Goal: Task Accomplishment & Management: Use online tool/utility

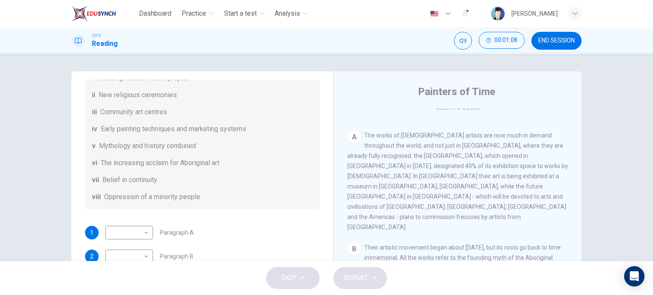
scroll to position [141, 0]
click at [141, 226] on body "Dashboard Practice Start a test Analysis English en ​ UMMI AMALIA HUDA BINTI PU…" at bounding box center [326, 147] width 653 height 295
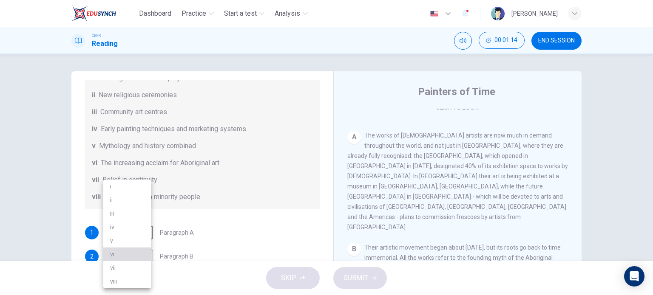
click at [111, 252] on li "vi" at bounding box center [127, 255] width 48 height 14
type input "vi"
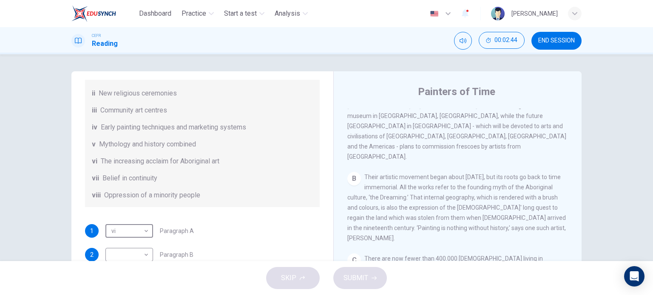
scroll to position [150, 0]
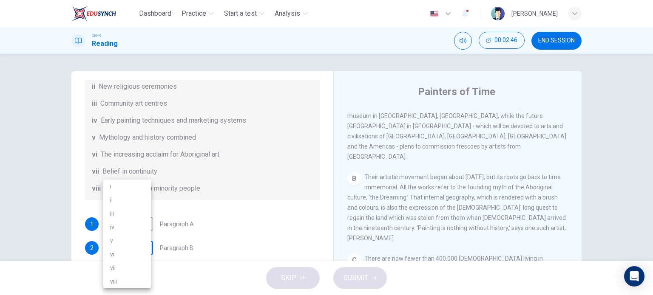
click at [139, 241] on body "Dashboard Practice Start a test Analysis English en ​ UMMI AMALIA HUDA BINTI PU…" at bounding box center [326, 147] width 653 height 295
click at [131, 281] on li "viii" at bounding box center [127, 282] width 48 height 14
type input "viii"
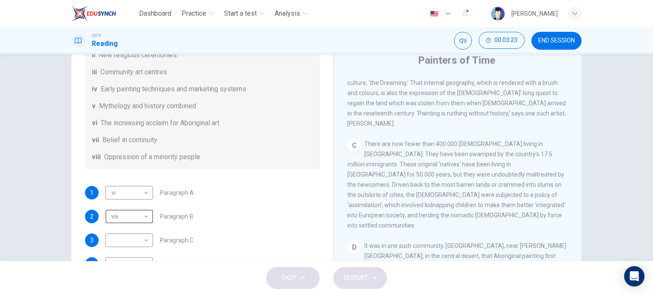
scroll to position [32, 0]
click at [143, 242] on body "Dashboard Practice Start a test Analysis English en ​ UMMI AMALIA HUDA BINTI PU…" at bounding box center [326, 147] width 653 height 295
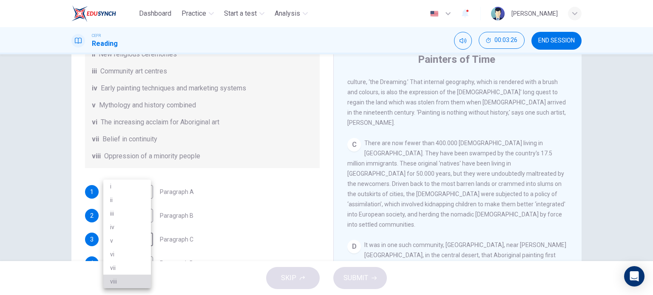
click at [131, 283] on li "viii" at bounding box center [127, 282] width 48 height 14
type input "viii"
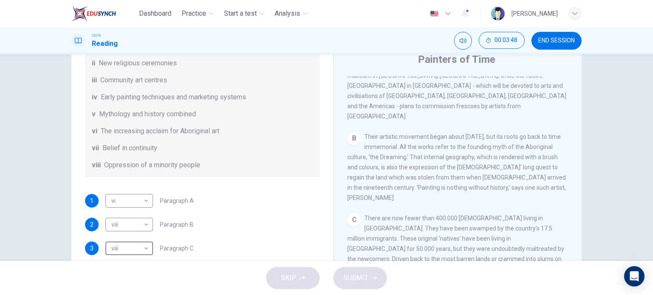
scroll to position [141, 0]
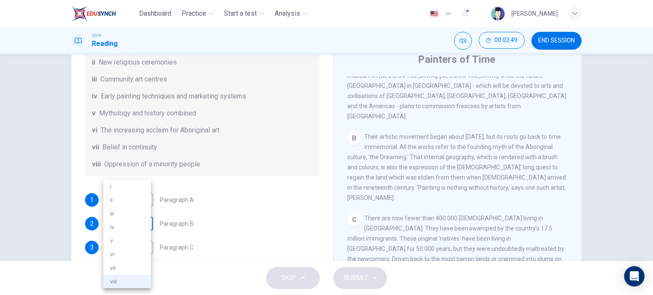
click at [139, 221] on body "Dashboard Practice Start a test Analysis English en ​ UMMI AMALIA HUDA BINTI PU…" at bounding box center [326, 147] width 653 height 295
click at [133, 241] on li "v" at bounding box center [127, 241] width 48 height 14
type input "v"
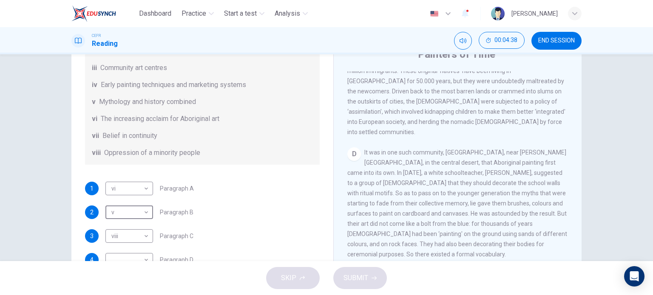
scroll to position [150, 0]
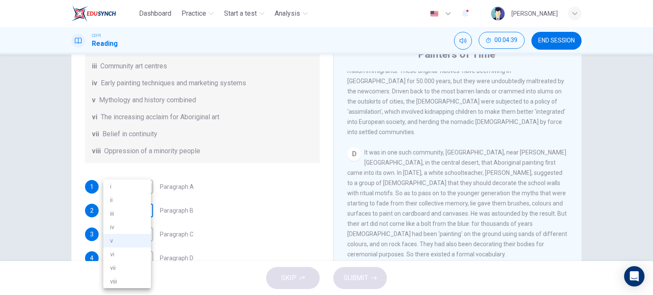
click at [146, 210] on body "Dashboard Practice Start a test Analysis English en ​ UMMI AMALIA HUDA BINTI PU…" at bounding box center [326, 147] width 653 height 295
click at [181, 214] on div at bounding box center [326, 147] width 653 height 295
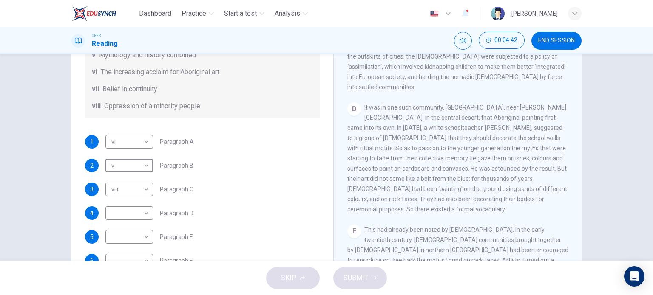
scroll to position [83, 0]
click at [145, 212] on body "Dashboard Practice Start a test Analysis English en ​ UMMI AMALIA HUDA BINTI PU…" at bounding box center [326, 147] width 653 height 295
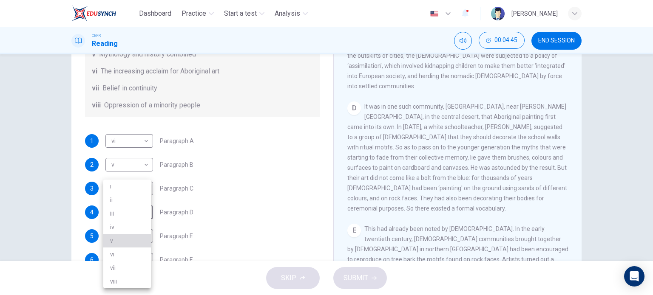
click at [123, 240] on li "v" at bounding box center [127, 241] width 48 height 14
type input "v"
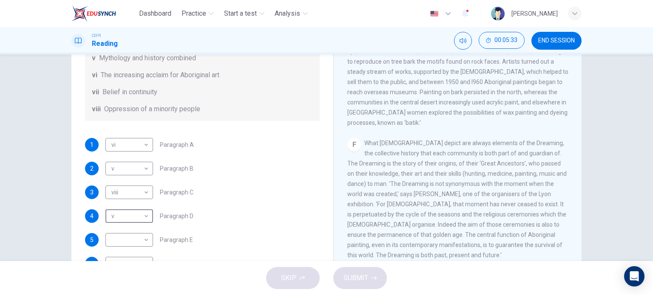
scroll to position [150, 0]
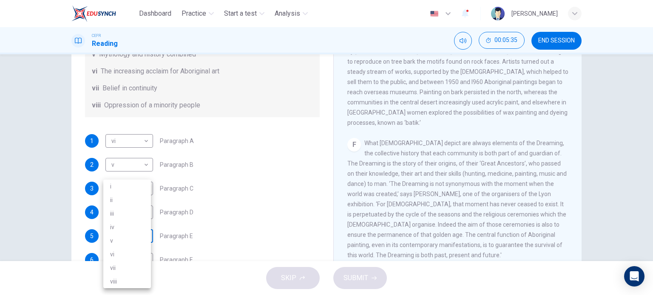
click at [143, 233] on body "Dashboard Practice Start a test Analysis English en ​ UMMI AMALIA HUDA BINTI PU…" at bounding box center [326, 147] width 653 height 295
click at [126, 263] on li "vii" at bounding box center [127, 268] width 48 height 14
type input "vii"
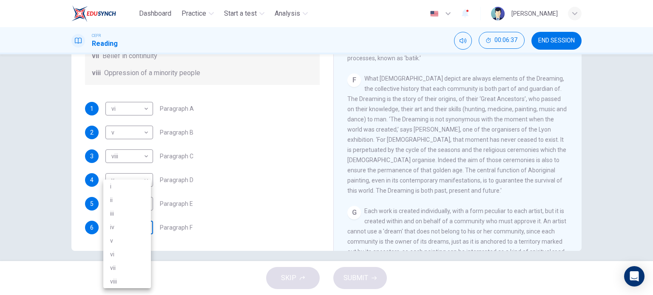
click at [136, 227] on body "Dashboard Practice Start a test Analysis English en ​ UMMI AMALIA HUDA BINTI PU…" at bounding box center [326, 147] width 653 height 295
click at [136, 214] on li "iii" at bounding box center [127, 214] width 48 height 14
type input "iii"
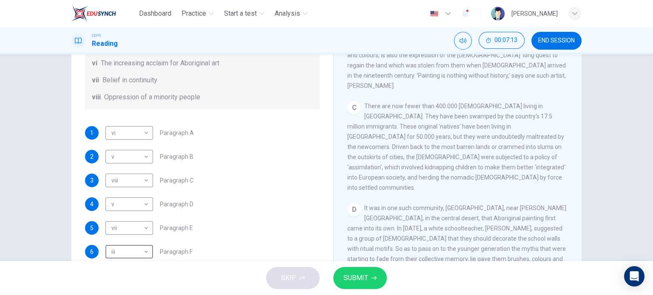
scroll to position [92, 0]
click at [136, 203] on body "Dashboard Practice Start a test Analysis English en ​ UMMI AMALIA HUDA BINTI PU…" at bounding box center [326, 147] width 653 height 295
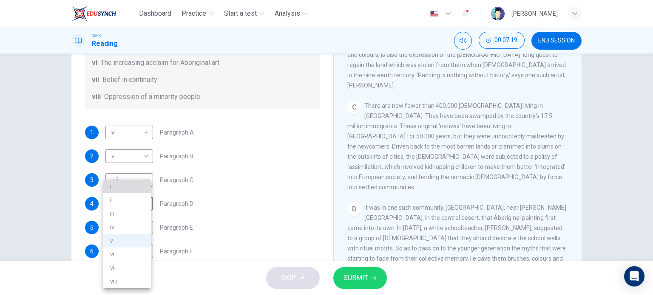
click at [138, 187] on li "i" at bounding box center [127, 187] width 48 height 14
type input "i"
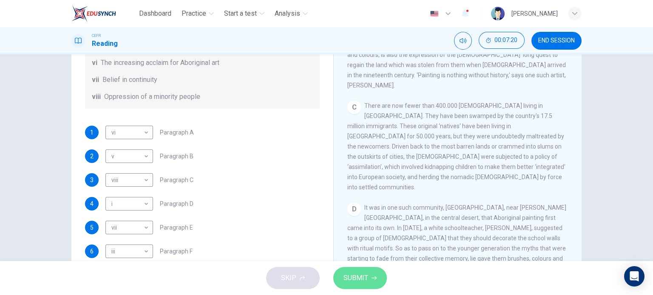
click at [362, 276] on span "SUBMIT" at bounding box center [355, 278] width 25 height 12
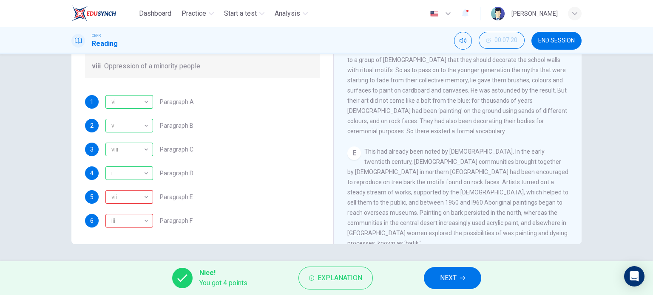
scroll to position [438, 0]
click at [457, 279] on button "NEXT" at bounding box center [452, 278] width 57 height 22
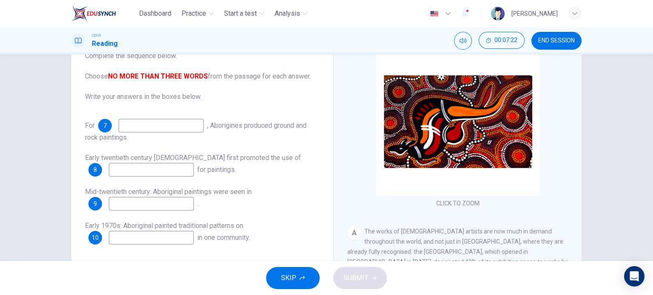
scroll to position [59, 0]
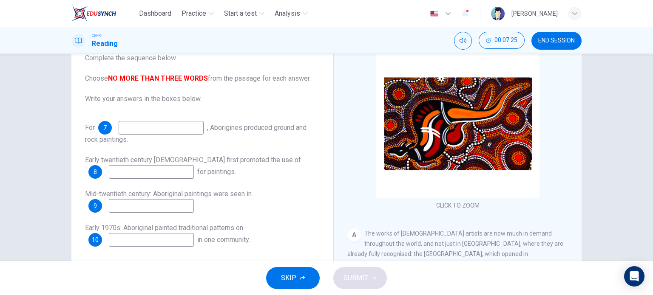
click at [279, 275] on button "SKIP" at bounding box center [293, 278] width 54 height 22
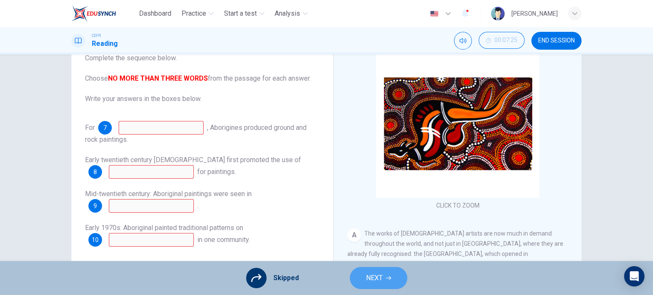
click at [357, 277] on button "NEXT" at bounding box center [378, 278] width 57 height 22
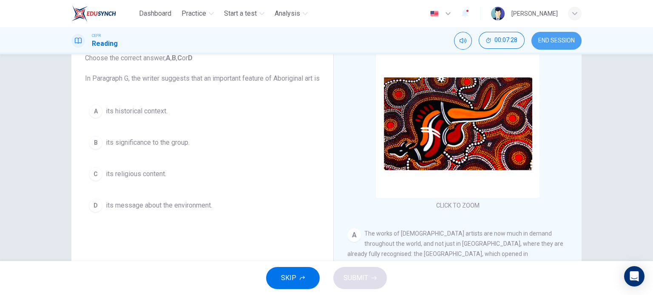
click at [548, 41] on span "END SESSION" at bounding box center [556, 40] width 37 height 7
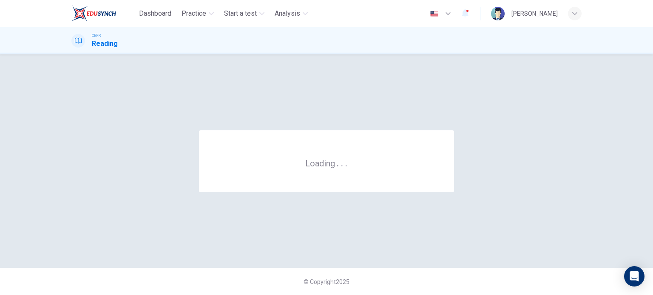
scroll to position [0, 0]
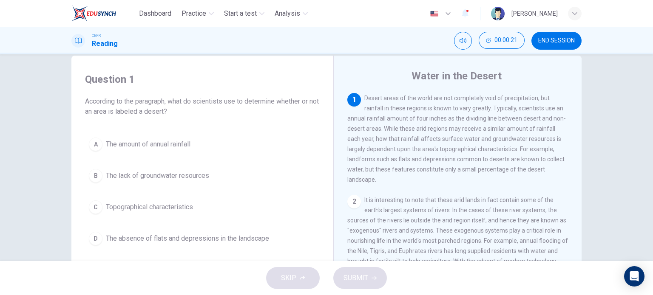
scroll to position [17, 0]
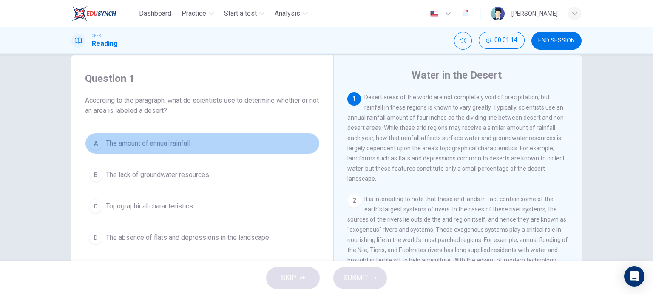
click at [94, 142] on div "A" at bounding box center [96, 144] width 14 height 14
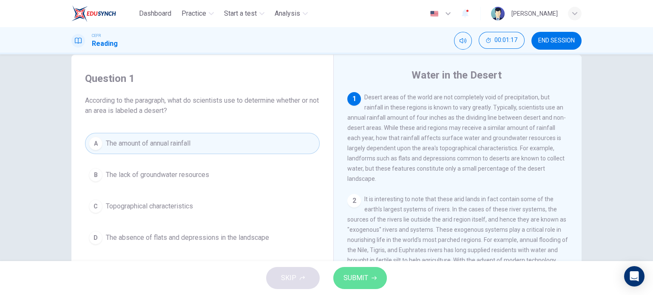
click at [356, 283] on span "SUBMIT" at bounding box center [355, 278] width 25 height 12
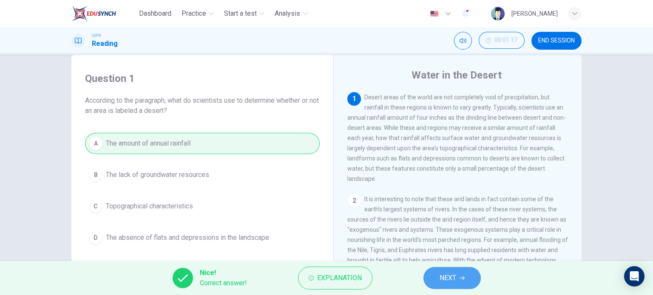
click at [447, 275] on span "NEXT" at bounding box center [447, 278] width 17 height 12
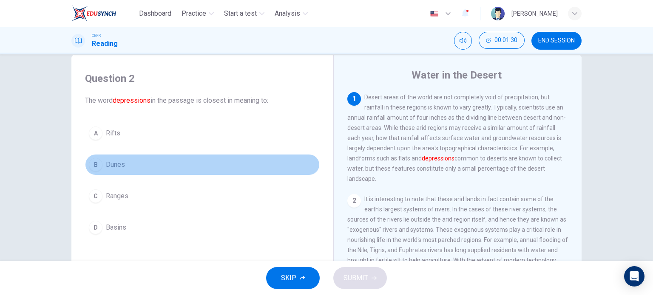
click at [95, 160] on div "B" at bounding box center [96, 165] width 14 height 14
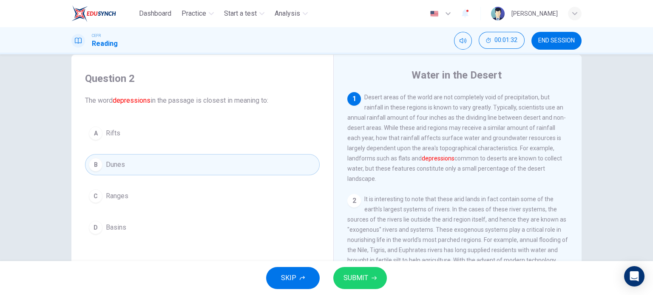
click at [357, 276] on span "SUBMIT" at bounding box center [355, 278] width 25 height 12
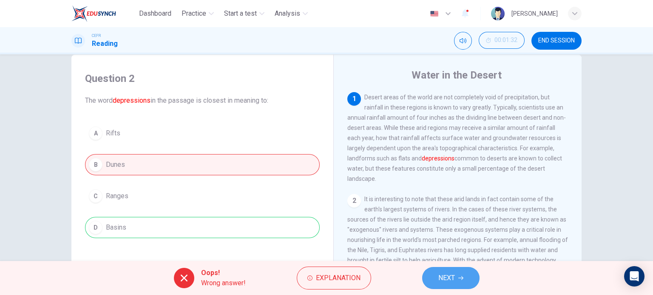
click at [436, 277] on button "NEXT" at bounding box center [450, 278] width 57 height 22
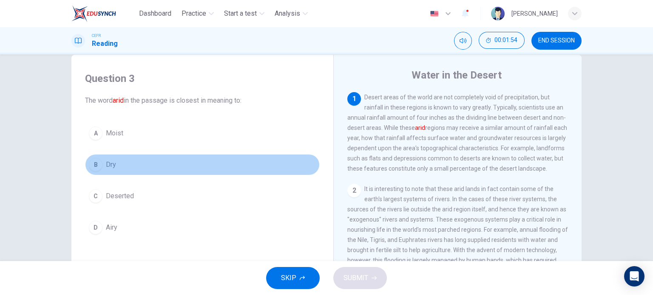
click at [94, 161] on div "B" at bounding box center [96, 165] width 14 height 14
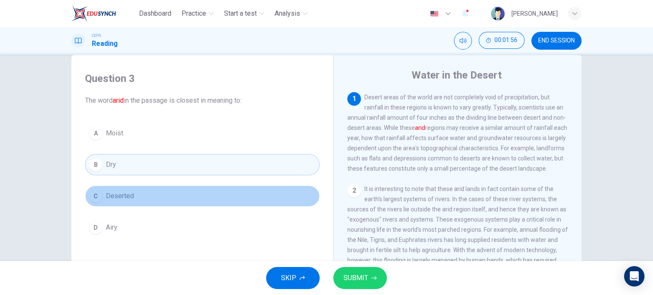
click at [133, 197] on button "C Deserted" at bounding box center [202, 196] width 235 height 21
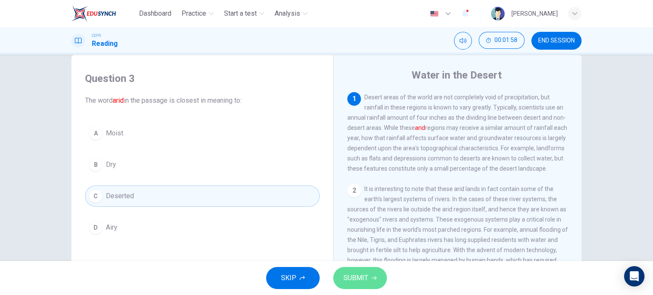
click at [370, 276] on button "SUBMIT" at bounding box center [360, 278] width 54 height 22
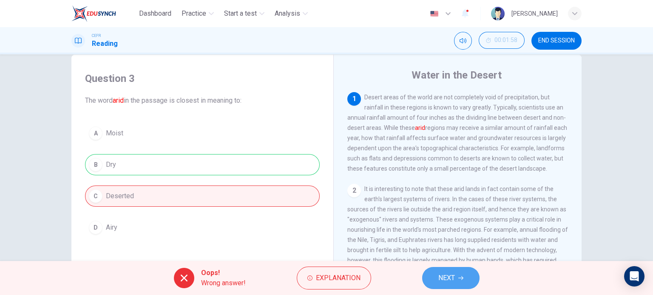
click at [439, 276] on span "NEXT" at bounding box center [446, 278] width 17 height 12
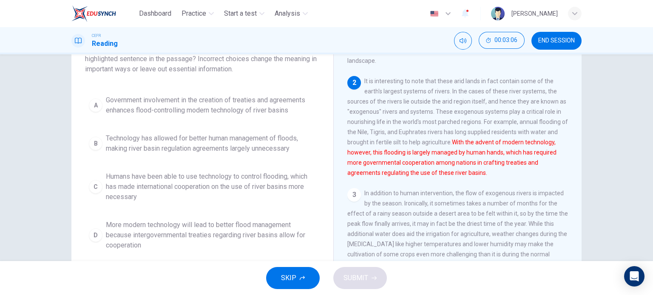
scroll to position [73, 0]
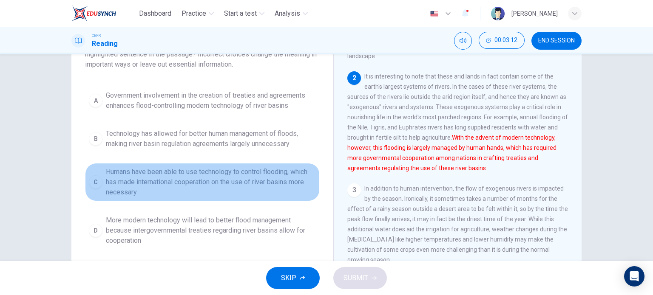
click at [93, 187] on div "C" at bounding box center [96, 182] width 14 height 14
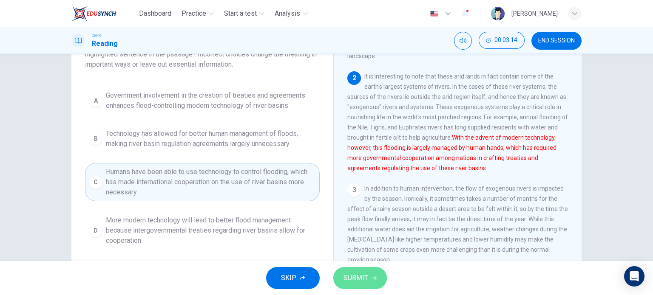
click at [360, 275] on span "SUBMIT" at bounding box center [355, 278] width 25 height 12
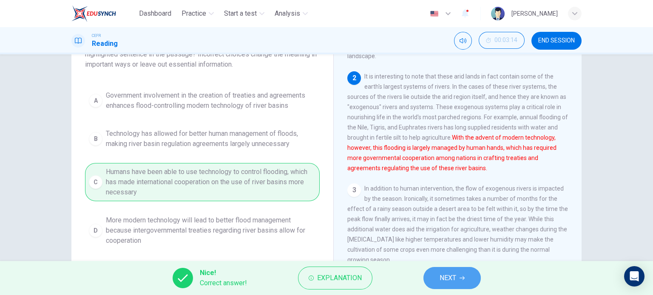
click at [455, 272] on span "NEXT" at bounding box center [447, 278] width 17 height 12
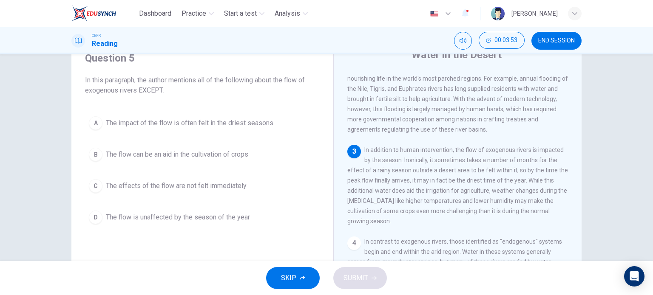
scroll to position [36, 0]
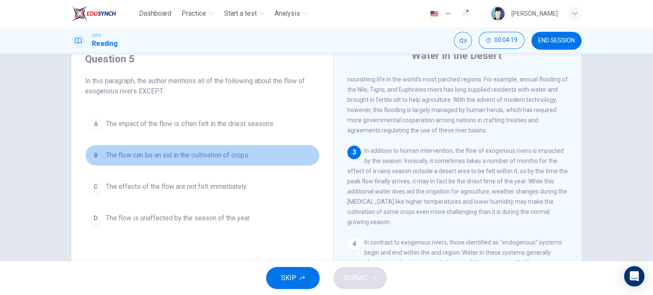
click at [95, 152] on div "B" at bounding box center [96, 156] width 14 height 14
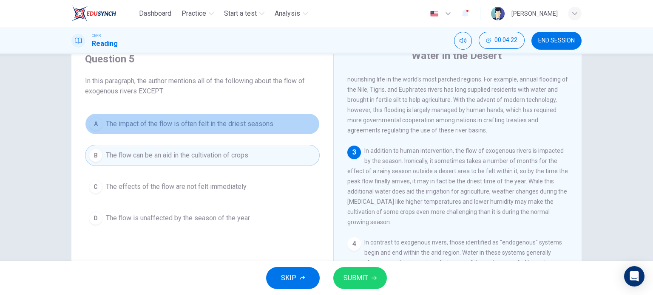
click at [96, 129] on div "A" at bounding box center [96, 124] width 14 height 14
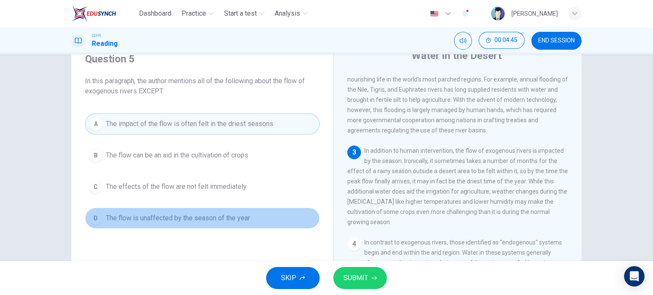
click at [93, 217] on div "D" at bounding box center [96, 219] width 14 height 14
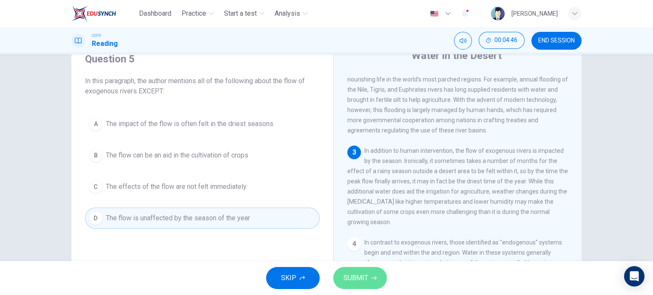
click at [357, 277] on span "SUBMIT" at bounding box center [355, 278] width 25 height 12
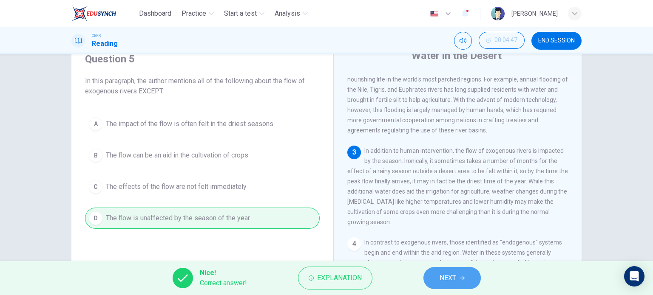
click at [445, 275] on span "NEXT" at bounding box center [447, 278] width 17 height 12
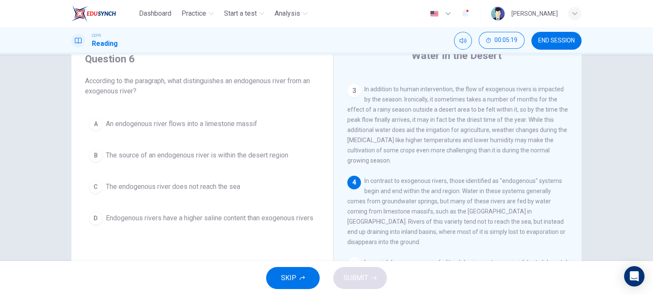
scroll to position [204, 0]
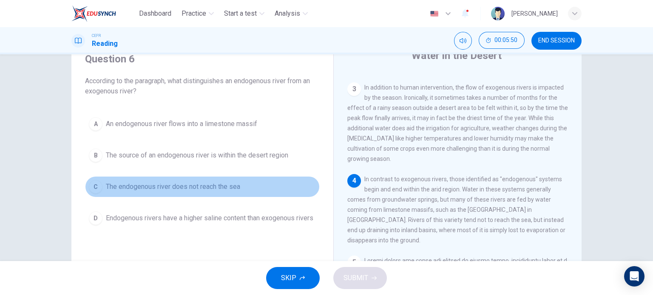
click at [97, 188] on div "C" at bounding box center [96, 187] width 14 height 14
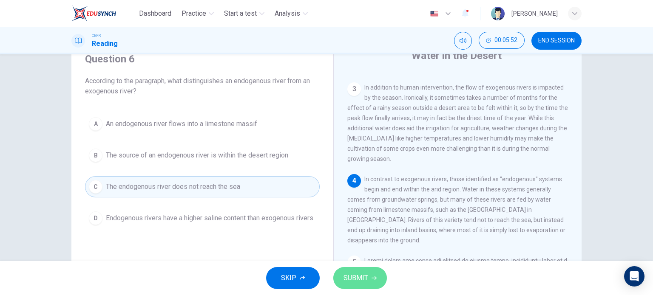
click at [368, 273] on button "SUBMIT" at bounding box center [360, 278] width 54 height 22
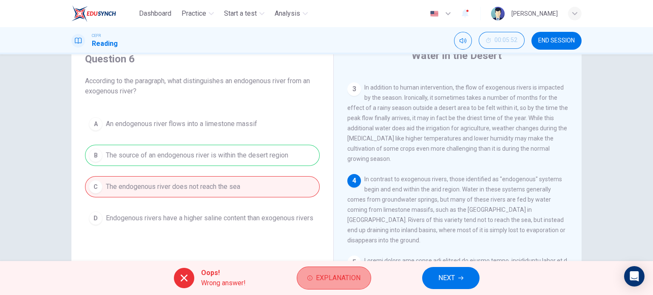
click at [331, 276] on span "Explanation" at bounding box center [338, 278] width 45 height 12
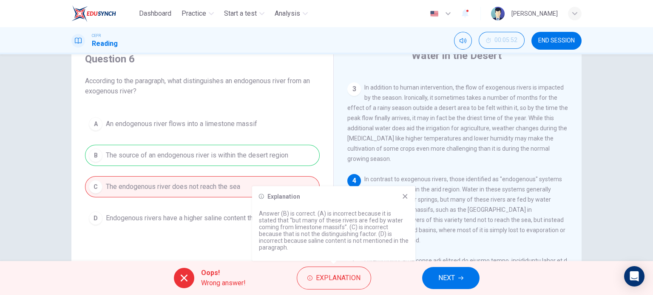
click at [404, 193] on icon at bounding box center [405, 196] width 7 height 7
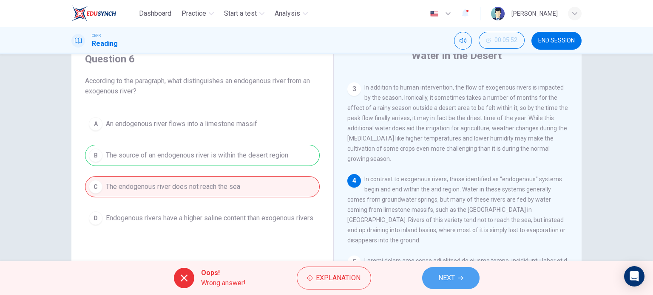
click at [465, 276] on button "NEXT" at bounding box center [450, 278] width 57 height 22
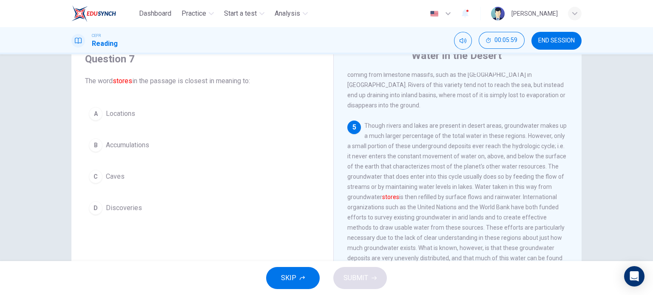
scroll to position [340, 0]
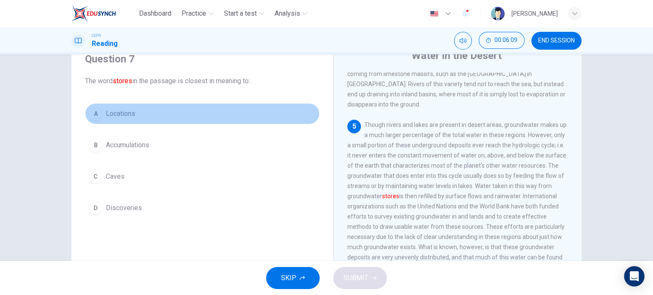
click at [94, 116] on div "A" at bounding box center [96, 114] width 14 height 14
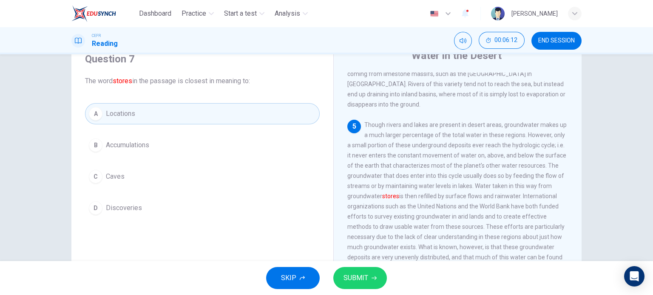
click at [368, 278] on button "SUBMIT" at bounding box center [360, 278] width 54 height 22
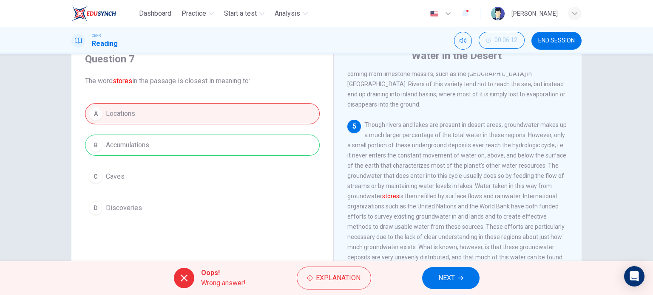
click at [447, 280] on span "NEXT" at bounding box center [446, 278] width 17 height 12
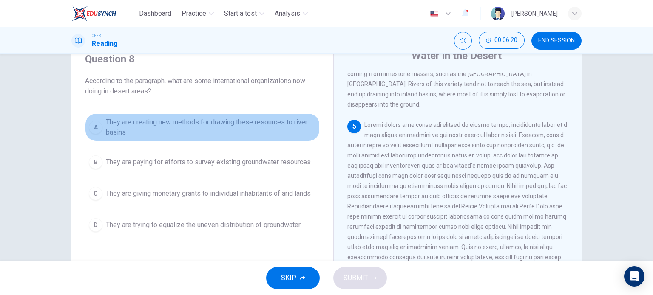
click at [100, 130] on button "A They are creating new methods for drawing these resources to river basins" at bounding box center [202, 127] width 235 height 28
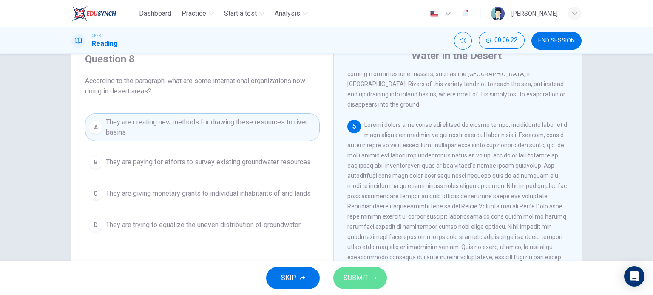
click at [371, 276] on icon "button" at bounding box center [373, 278] width 5 height 5
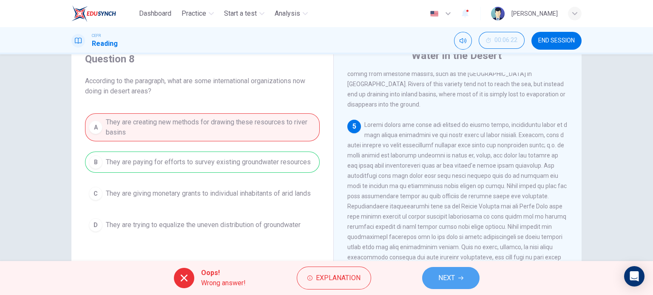
click at [436, 277] on button "NEXT" at bounding box center [450, 278] width 57 height 22
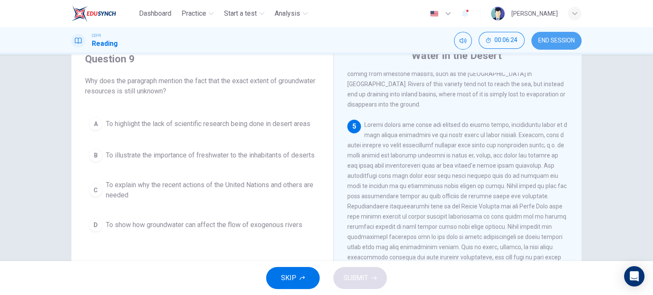
click at [562, 40] on span "END SESSION" at bounding box center [556, 40] width 37 height 7
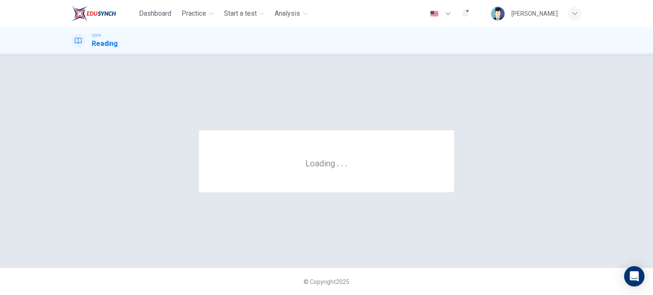
scroll to position [0, 0]
